Goal: Navigation & Orientation: Go to known website

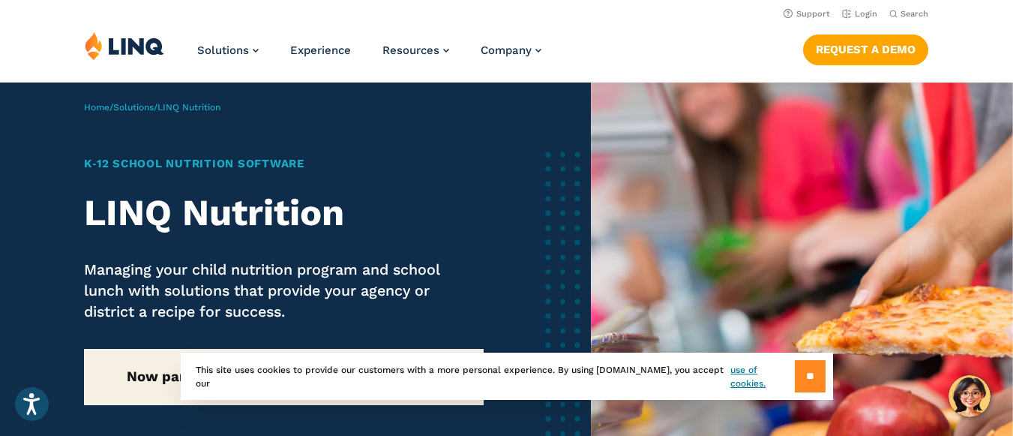
click at [802, 382] on input "**" at bounding box center [810, 376] width 31 height 32
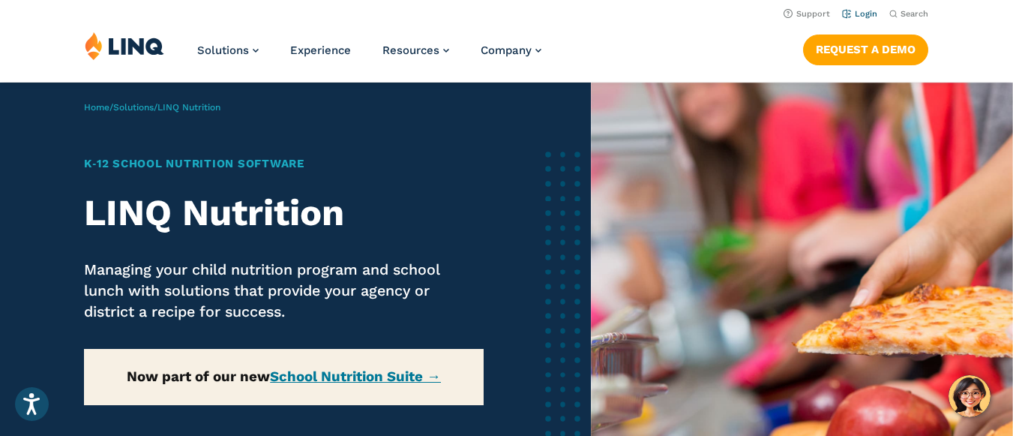
click at [871, 16] on link "Login" at bounding box center [859, 14] width 35 height 10
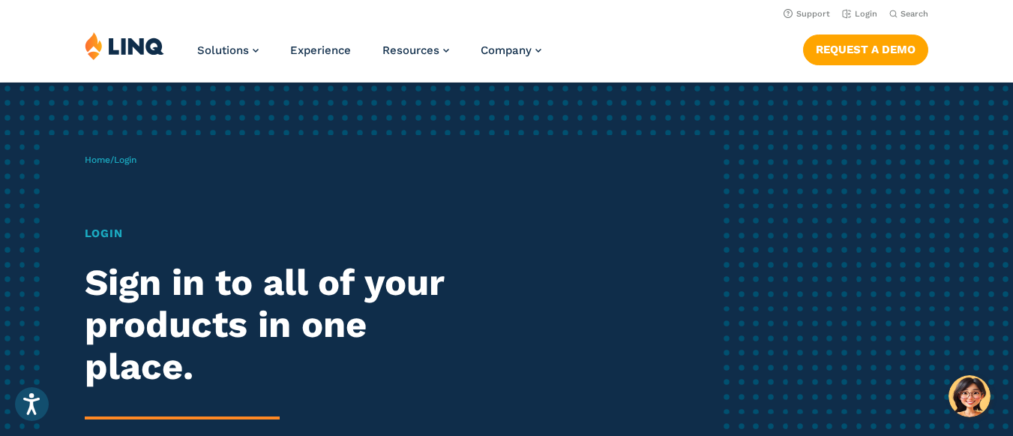
click at [96, 233] on h1 "Login" at bounding box center [280, 233] width 391 height 17
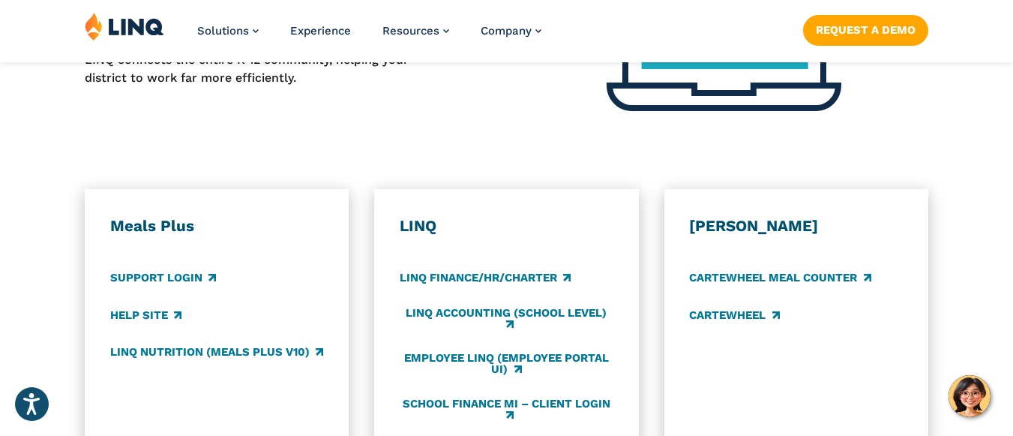
scroll to position [750, 0]
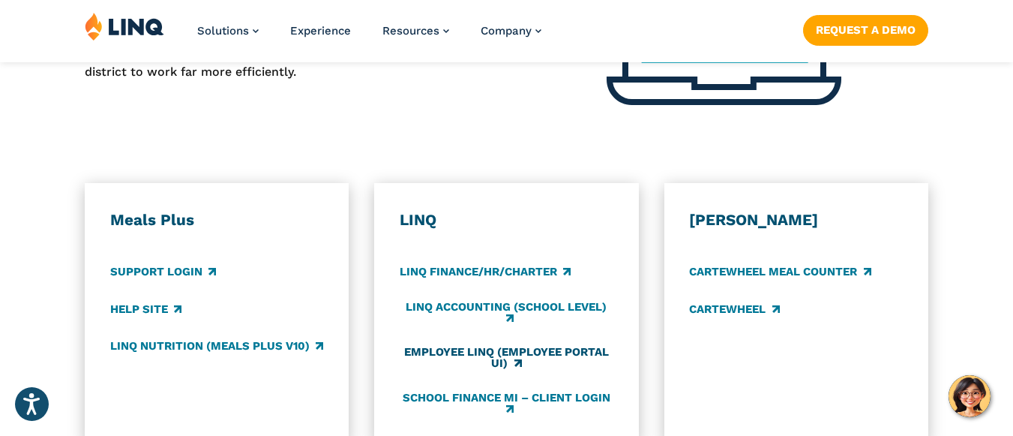
click at [513, 353] on link "Employee LINQ (Employee Portal UI)" at bounding box center [507, 358] width 214 height 25
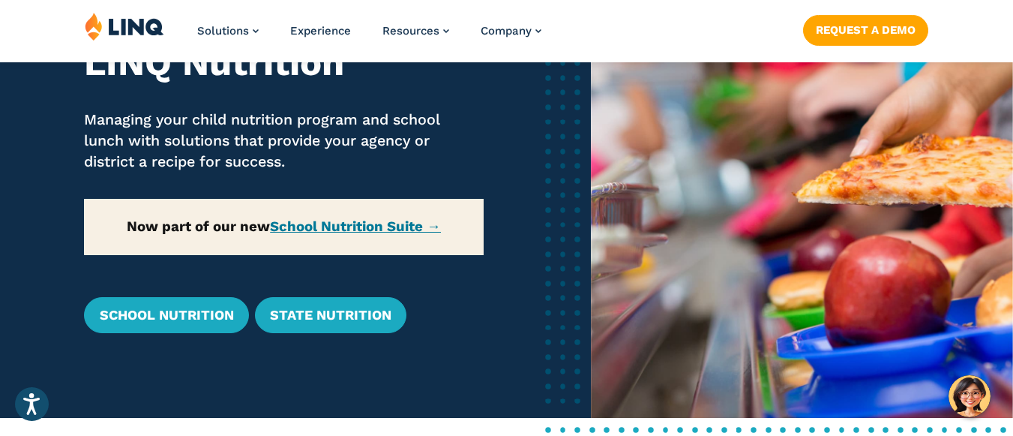
scroll to position [148, 0]
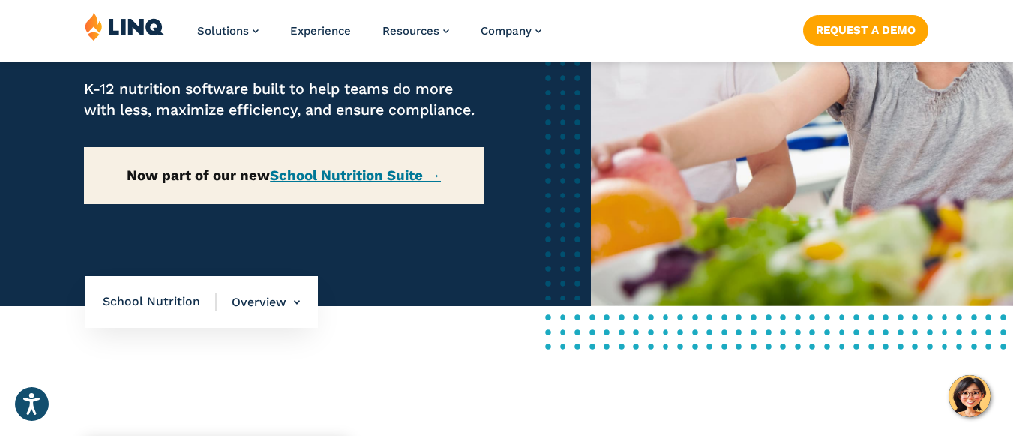
scroll to position [300, 0]
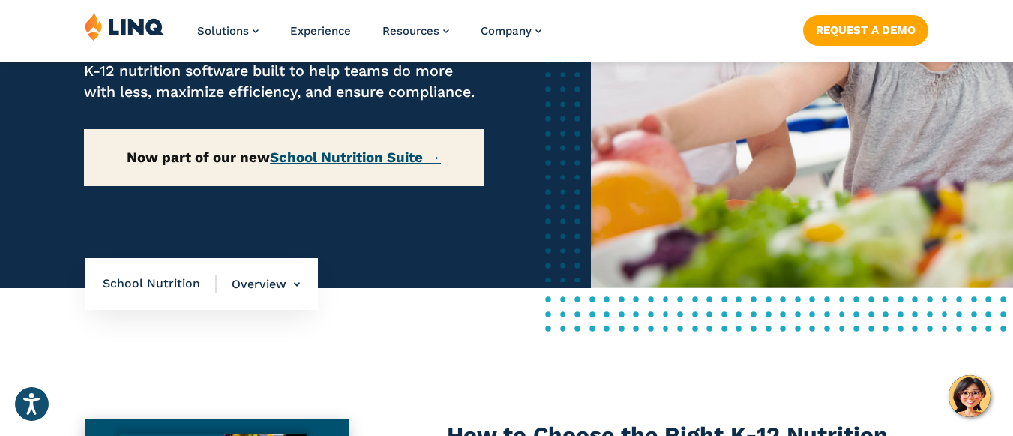
click at [397, 166] on link "School Nutrition Suite →" at bounding box center [355, 157] width 171 height 16
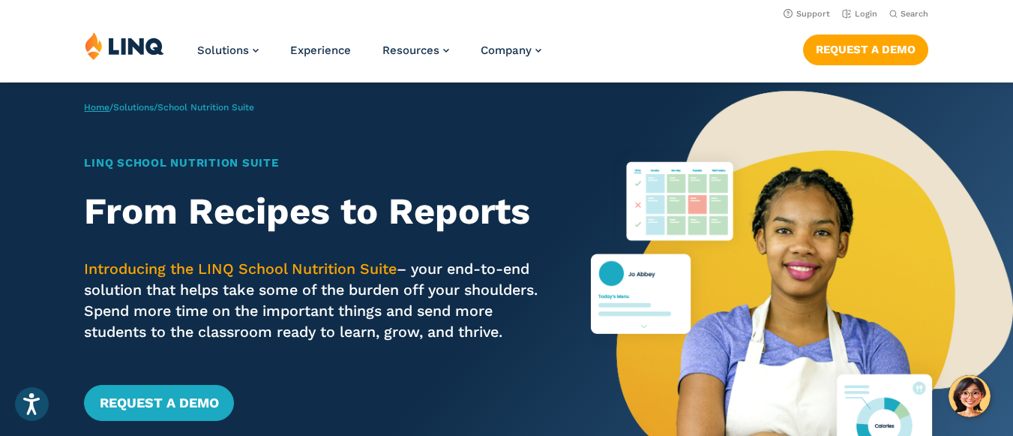
click at [97, 103] on link "Home" at bounding box center [96, 107] width 25 height 10
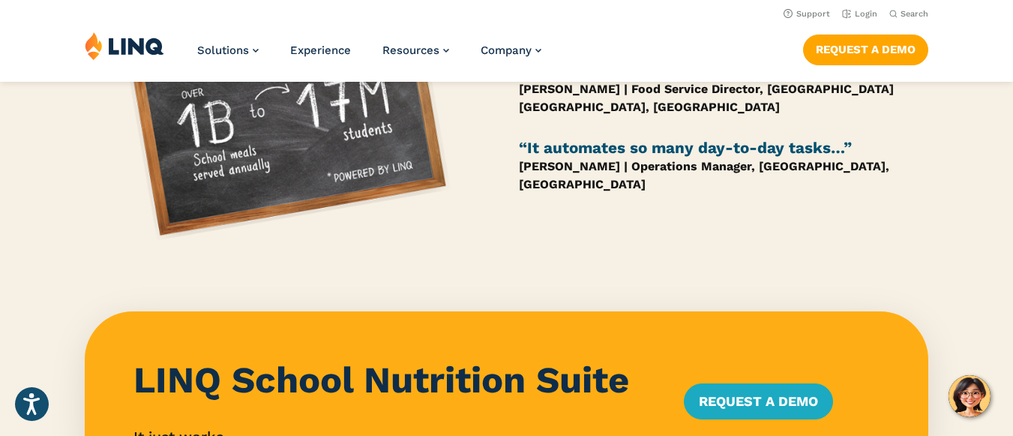
scroll to position [975, 0]
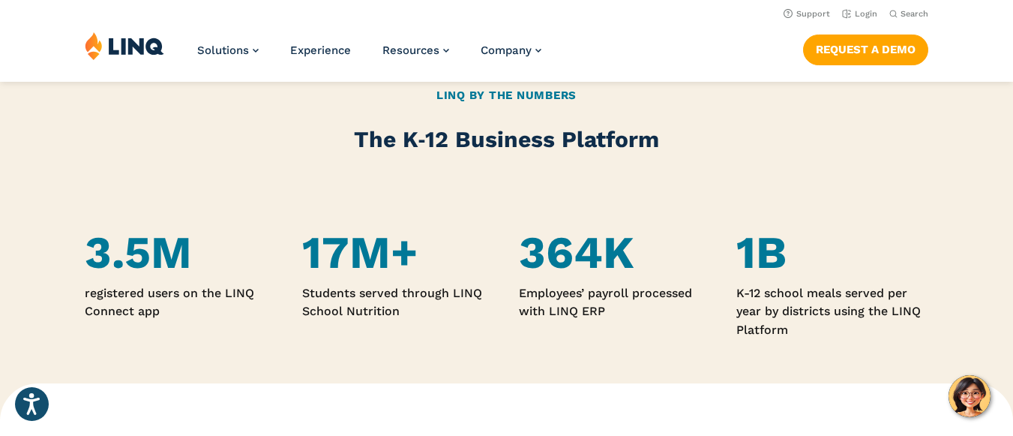
scroll to position [825, 0]
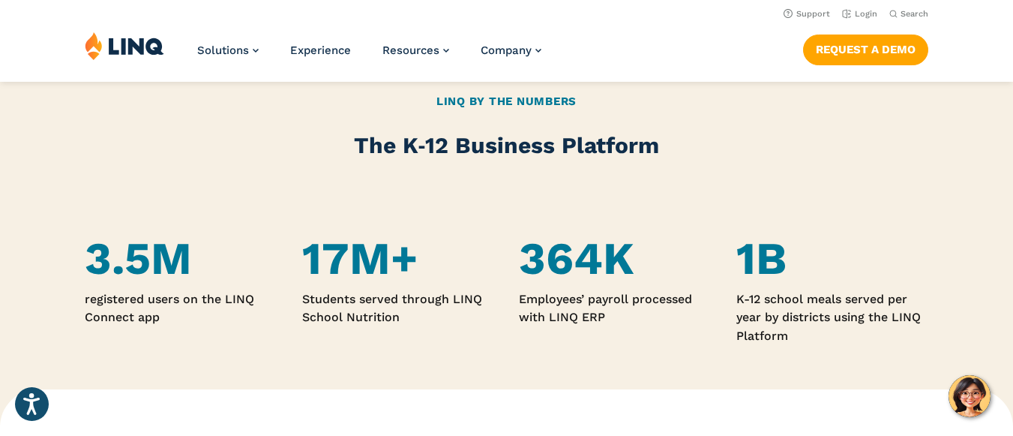
click at [107, 48] on img at bounding box center [124, 45] width 79 height 28
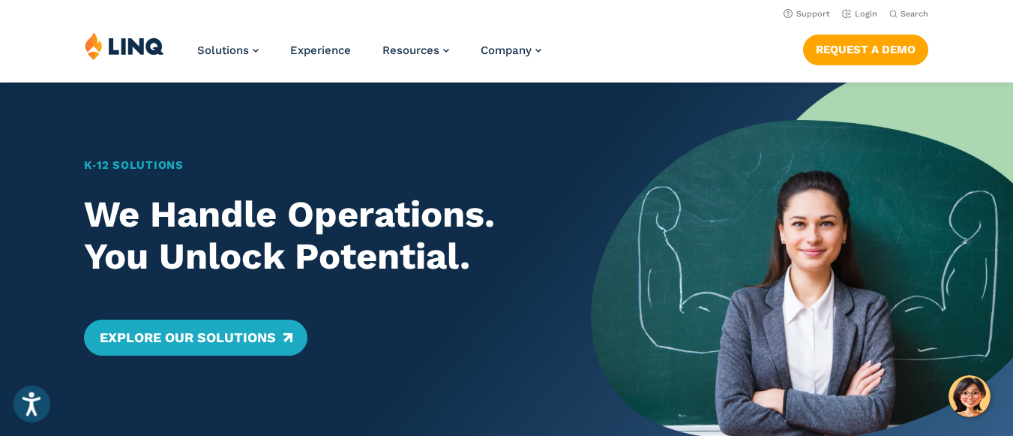
click at [36, 403] on icon "Open accessiBe: accessibility options, statement and help" at bounding box center [31, 403] width 18 height 24
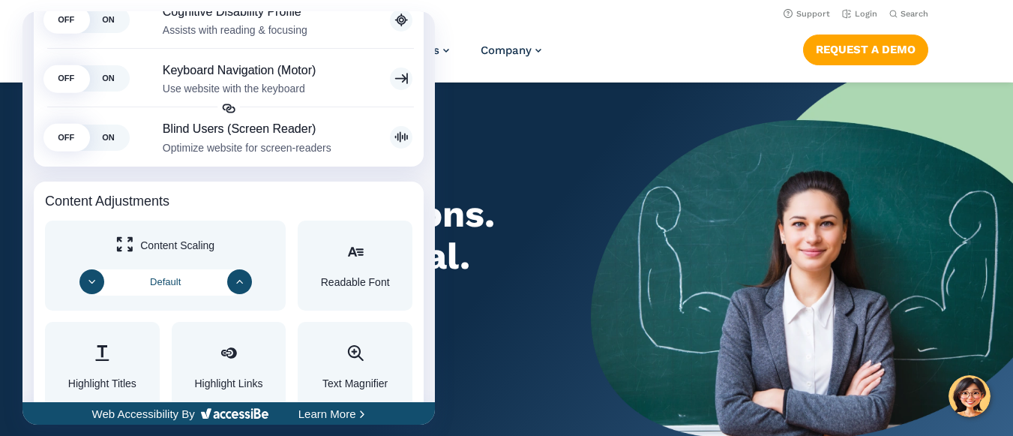
scroll to position [450, 0]
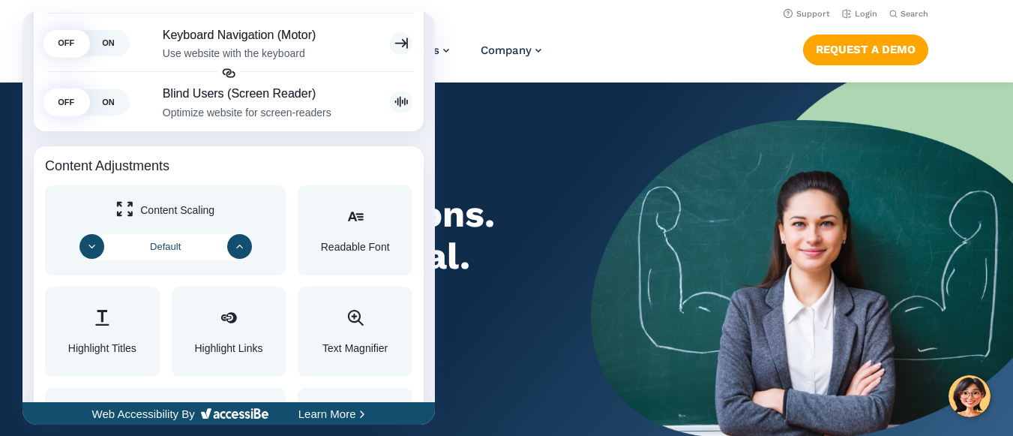
click at [673, 46] on div at bounding box center [506, 218] width 1013 height 436
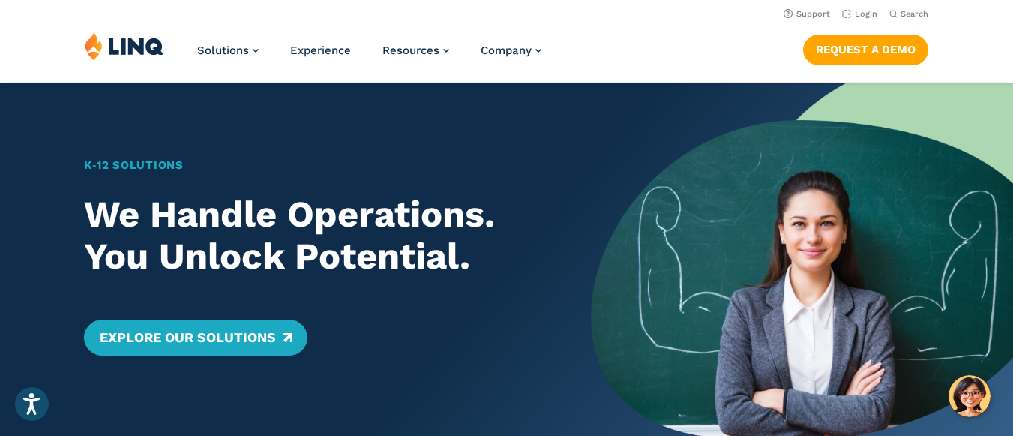
scroll to position [0, 0]
click at [870, 17] on link "Login" at bounding box center [859, 14] width 35 height 10
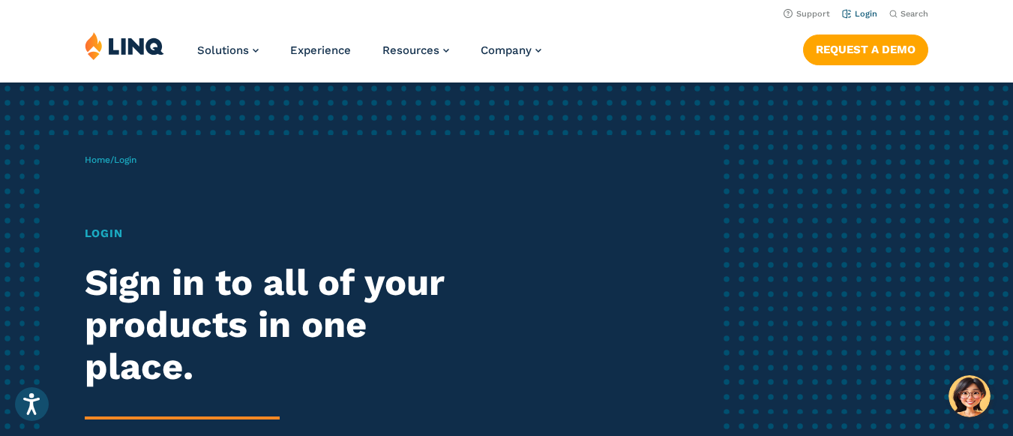
click at [865, 14] on link "Login" at bounding box center [859, 14] width 35 height 10
